Goal: Find specific page/section: Find specific page/section

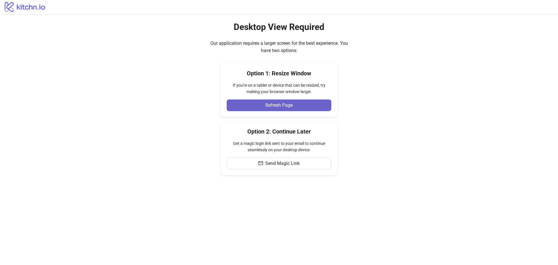
click at [312, 105] on button "Refresh Page" at bounding box center [279, 105] width 105 height 12
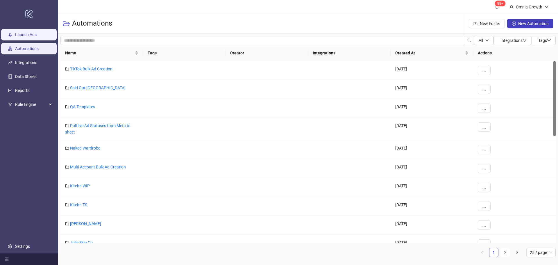
click at [37, 37] on link "Launch Ads" at bounding box center [26, 34] width 22 height 5
